Goal: Find specific page/section: Find specific page/section

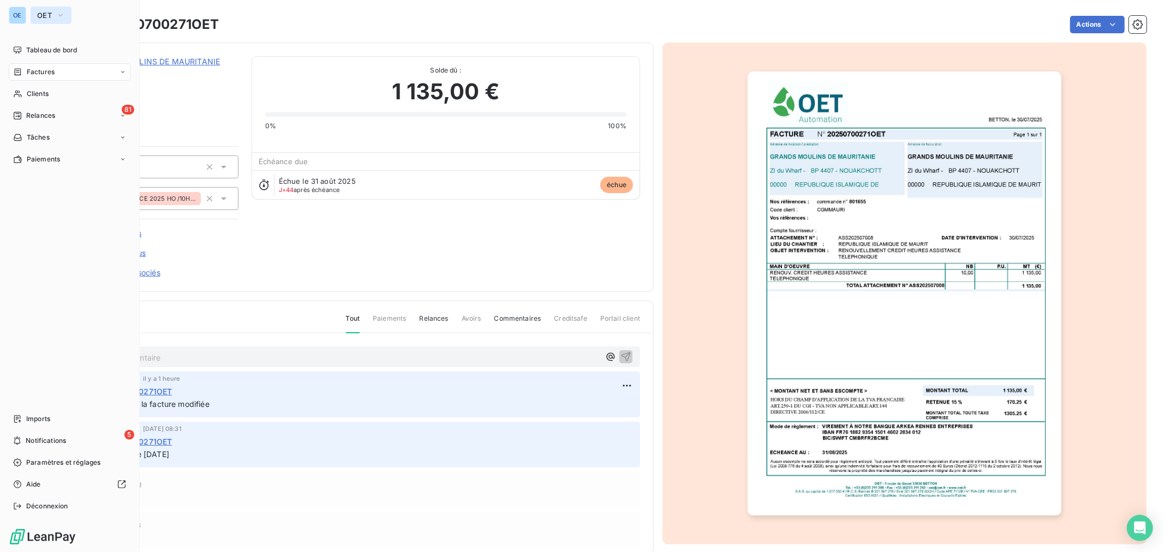
click at [35, 11] on button "OET" at bounding box center [51, 15] width 41 height 17
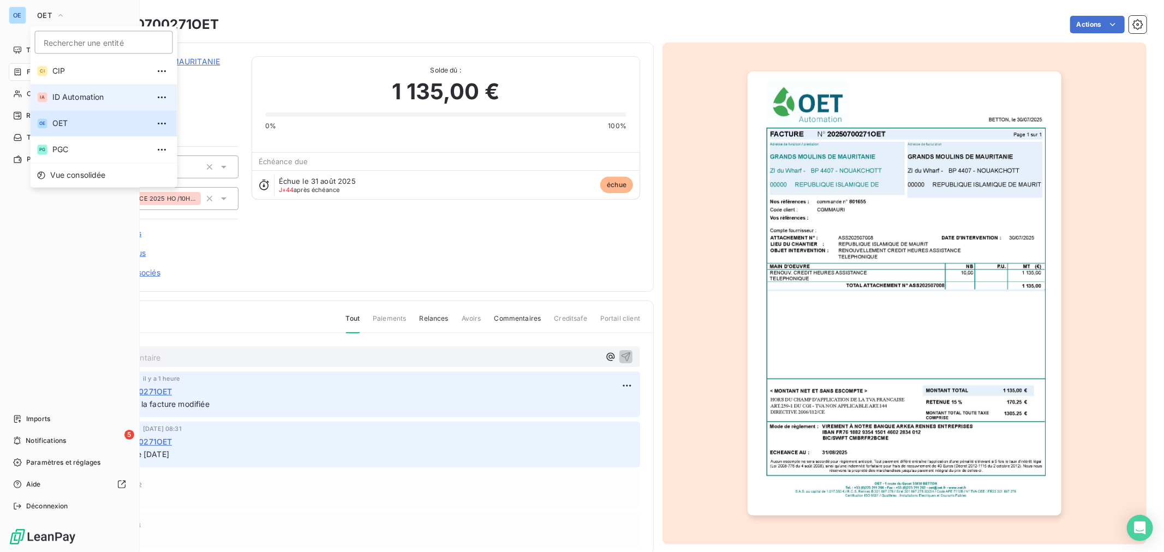
click at [88, 99] on span "ID Automation" at bounding box center [100, 97] width 97 height 11
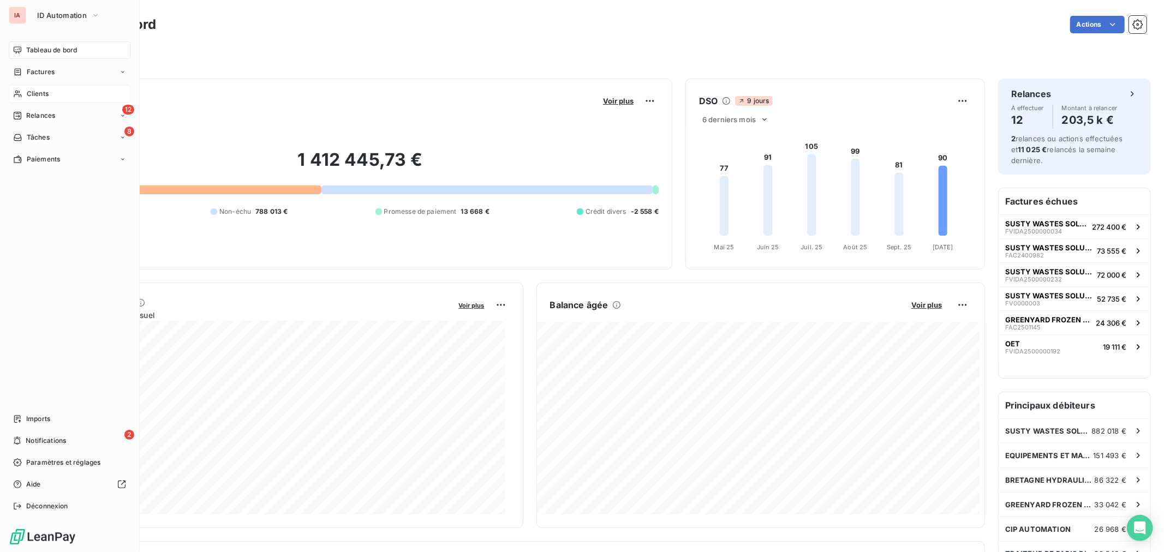
click at [60, 97] on div "Clients" at bounding box center [70, 93] width 122 height 17
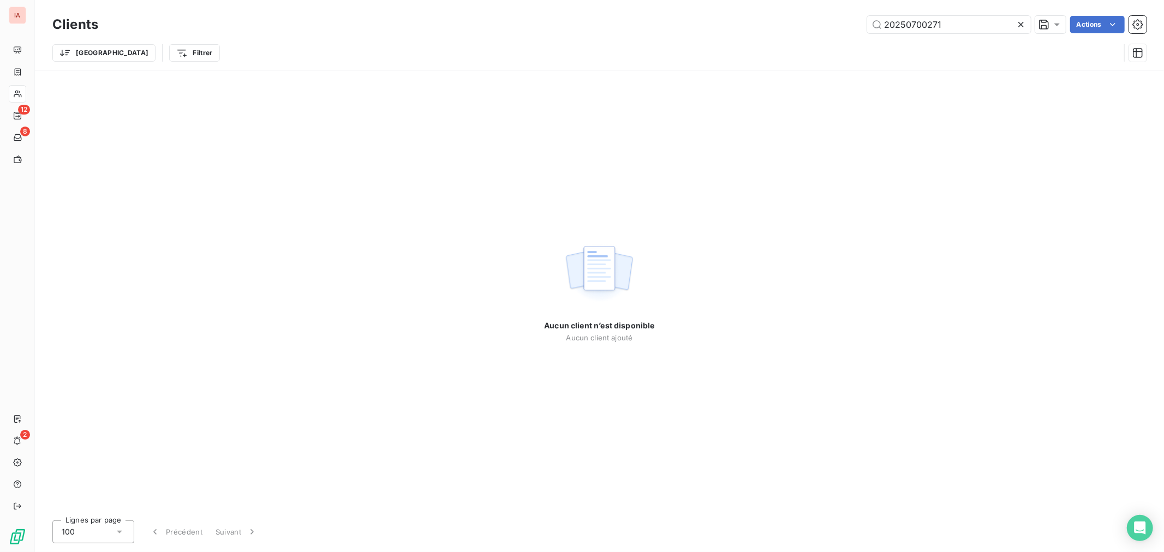
drag, startPoint x: 967, startPoint y: 25, endPoint x: 757, endPoint y: 12, distance: 210.0
click at [776, 13] on div "Clients 20250700271 Actions" at bounding box center [599, 24] width 1095 height 23
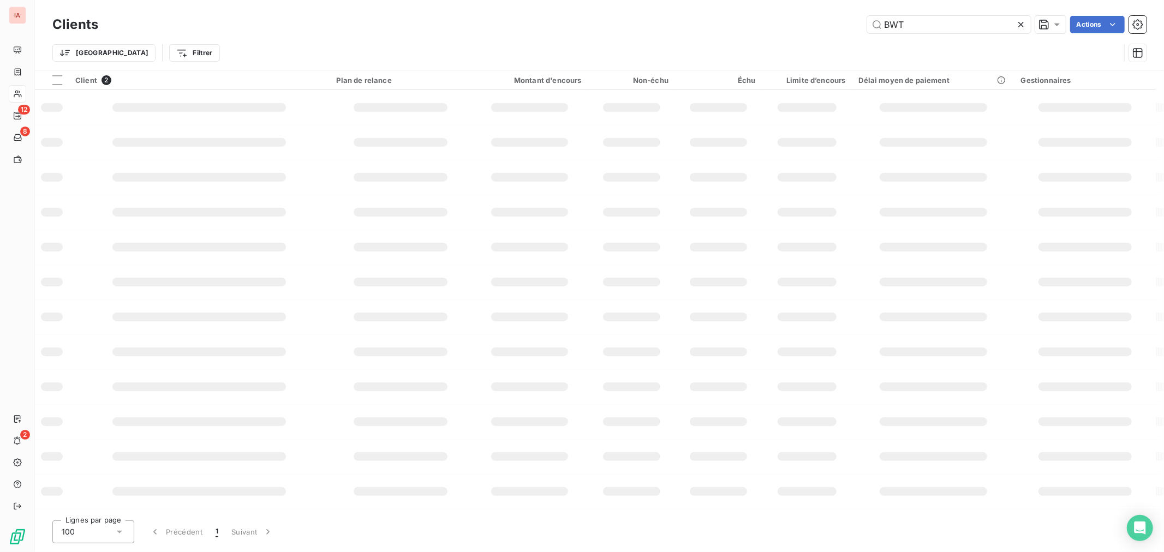
type input "BWT"
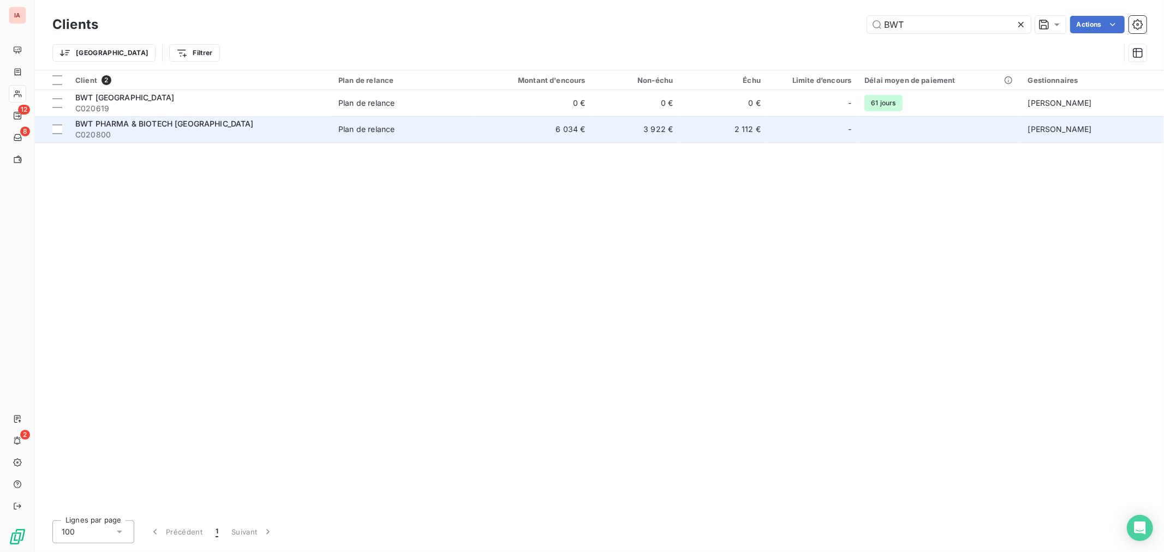
click at [483, 123] on td "6 034 €" at bounding box center [532, 129] width 117 height 26
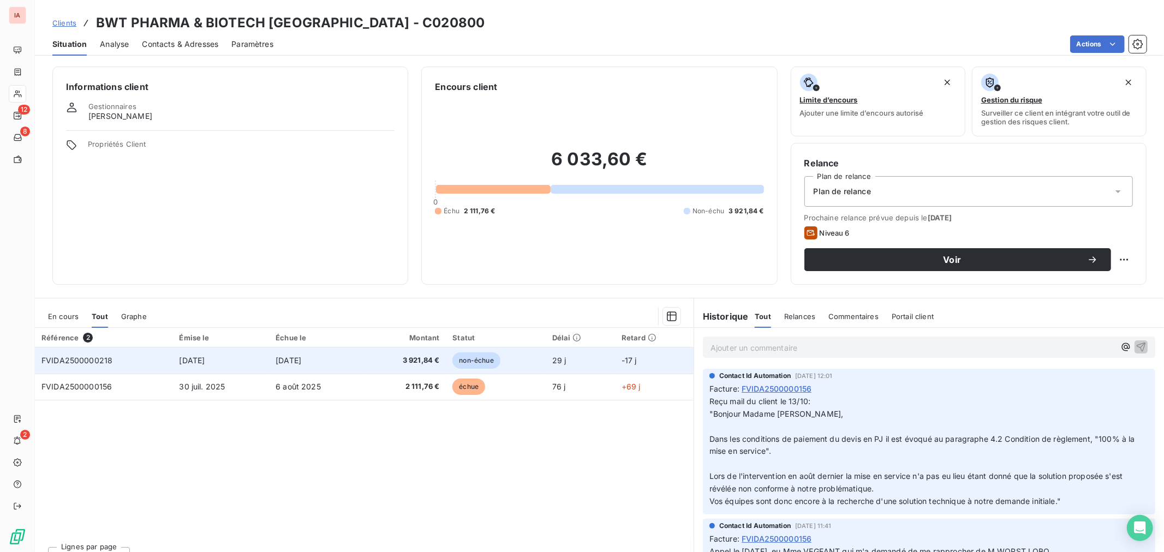
click at [377, 369] on td "3 921,84 €" at bounding box center [406, 361] width 82 height 26
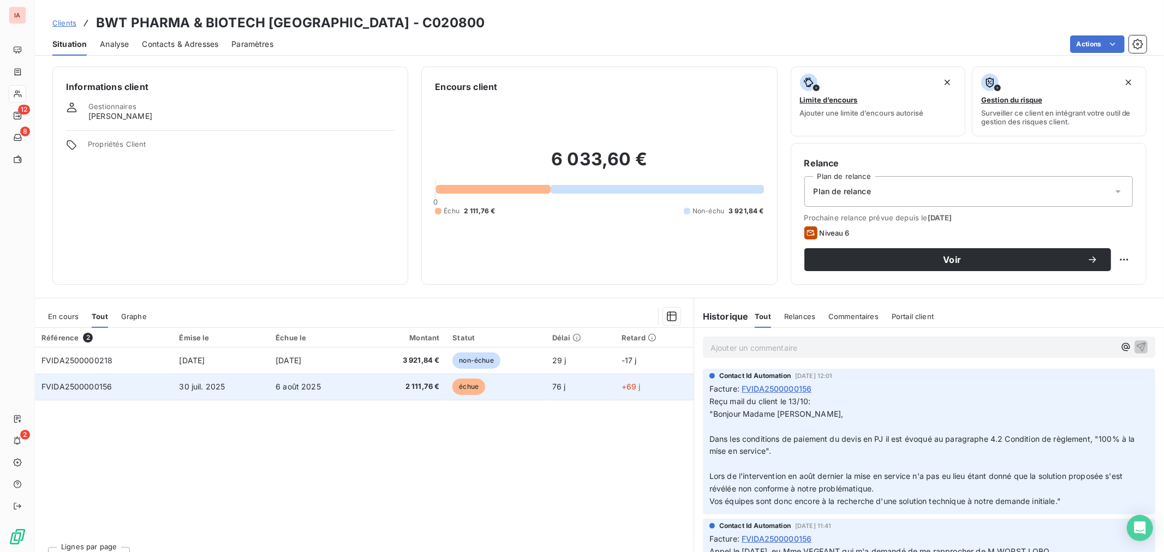
click at [318, 389] on span "6 août 2025" at bounding box center [298, 386] width 45 height 9
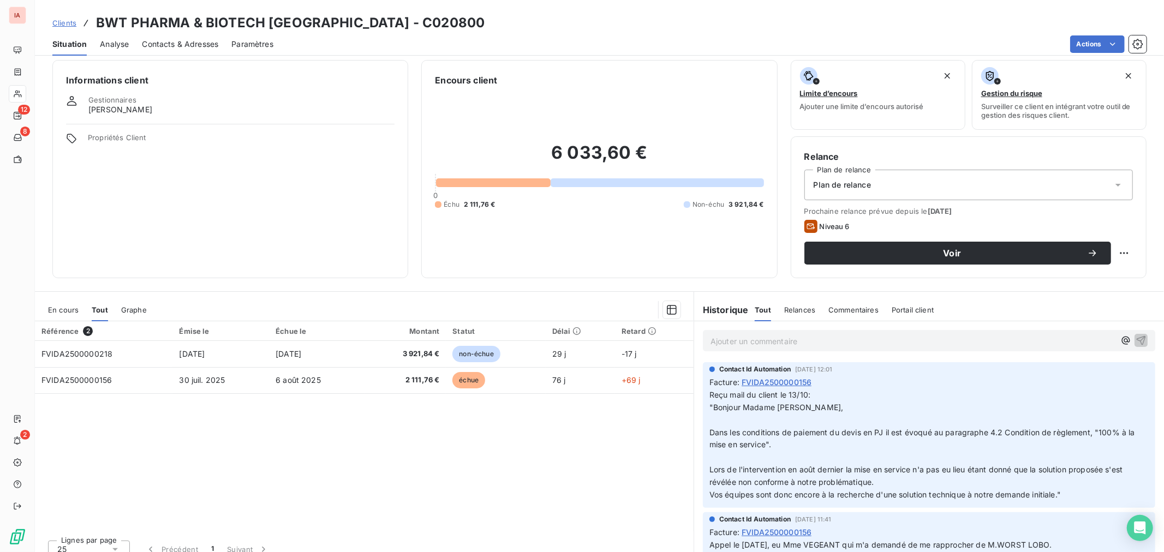
scroll to position [18, 0]
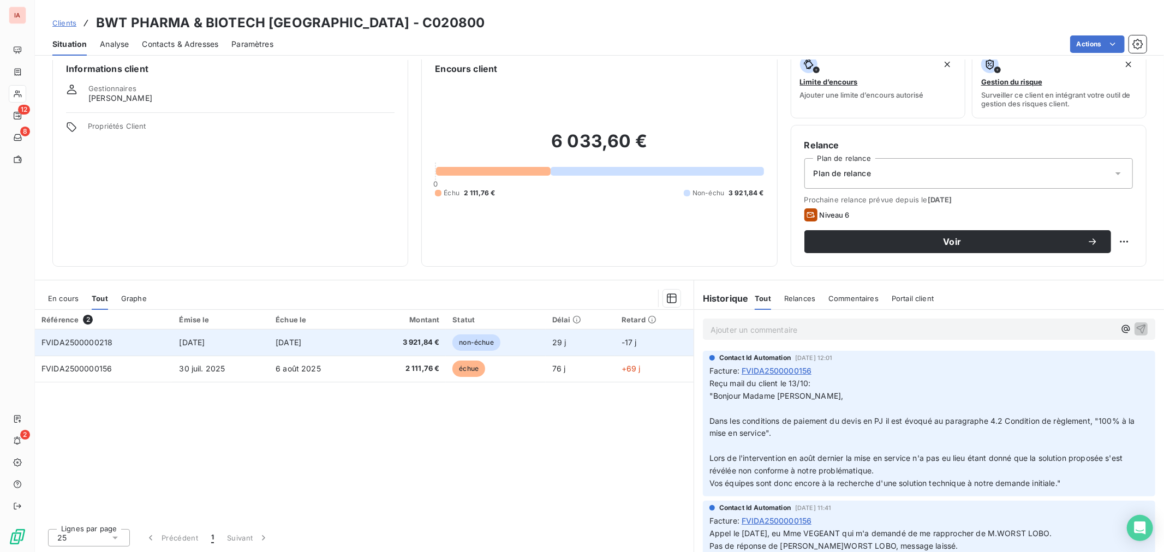
click at [360, 353] on td "[DATE]" at bounding box center [317, 343] width 96 height 26
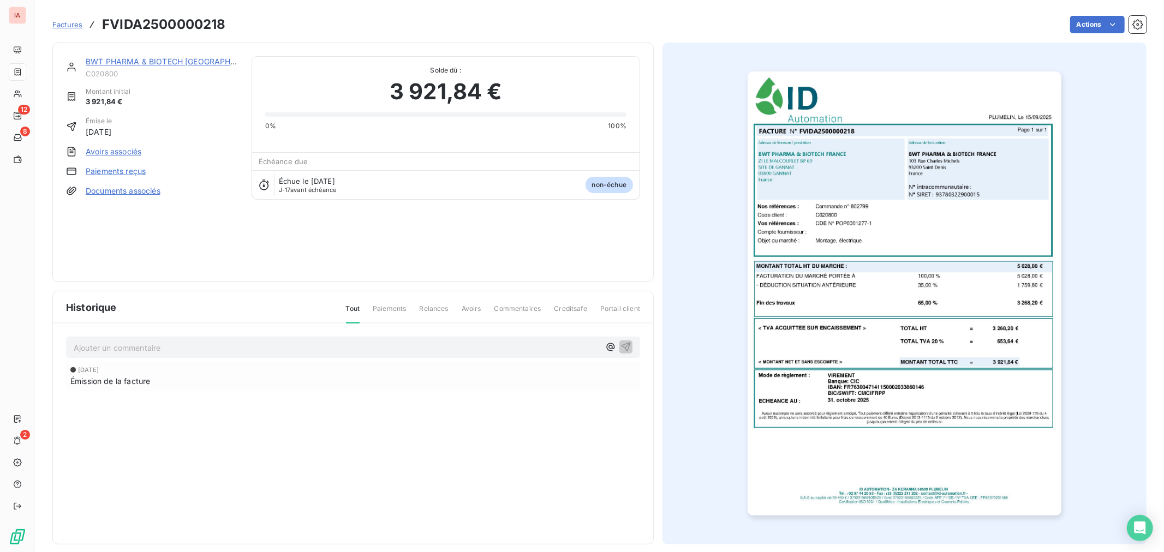
click at [842, 291] on img "button" at bounding box center [905, 294] width 314 height 444
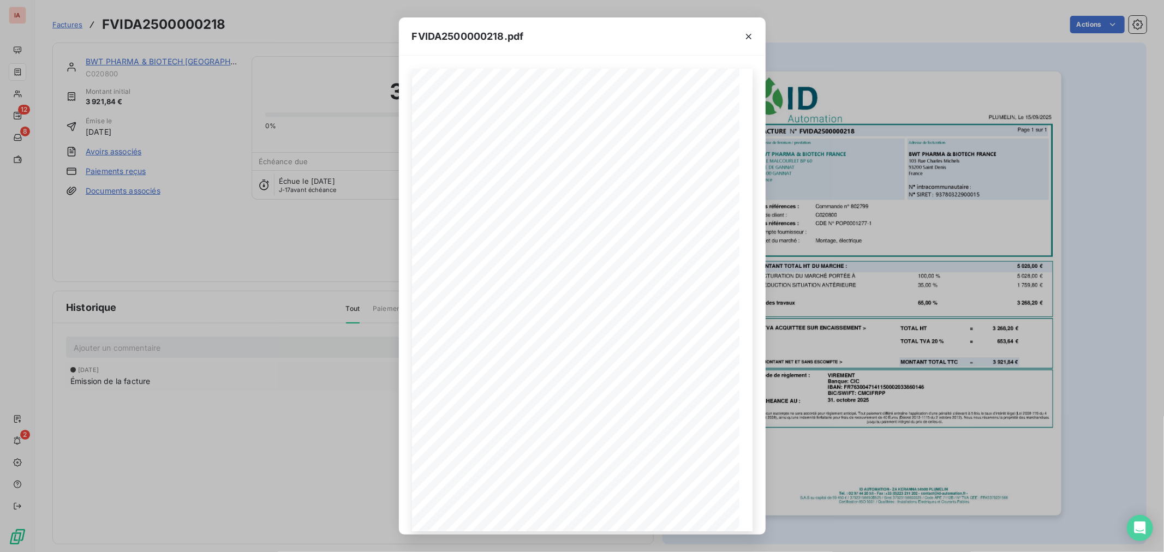
click at [859, 182] on div "FVIDA2500000218.pdf Mode de règlement : ECHEANCE AU : VIREMENT Banque: CIC IBAN…" at bounding box center [582, 276] width 1164 height 552
